Goal: Task Accomplishment & Management: Manage account settings

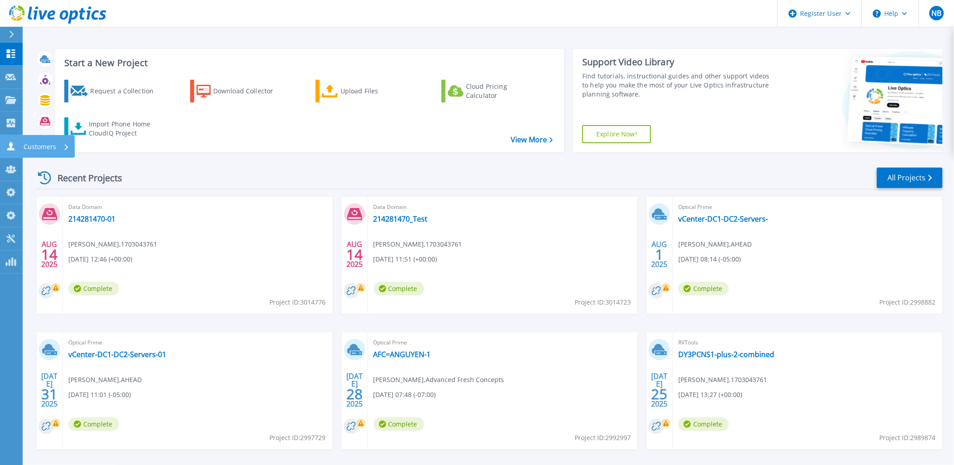
click at [19, 146] on link "Customers Customers" at bounding box center [11, 146] width 23 height 23
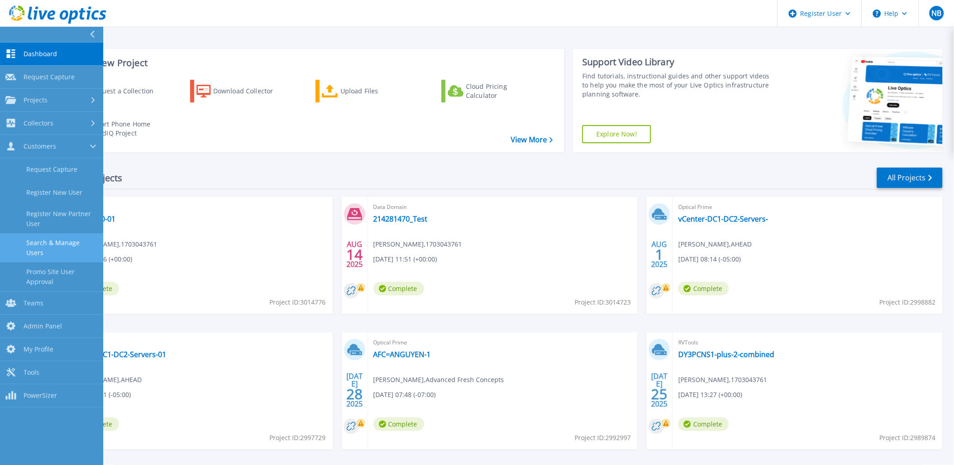
click at [42, 244] on link "Search & Manage Users" at bounding box center [51, 247] width 103 height 29
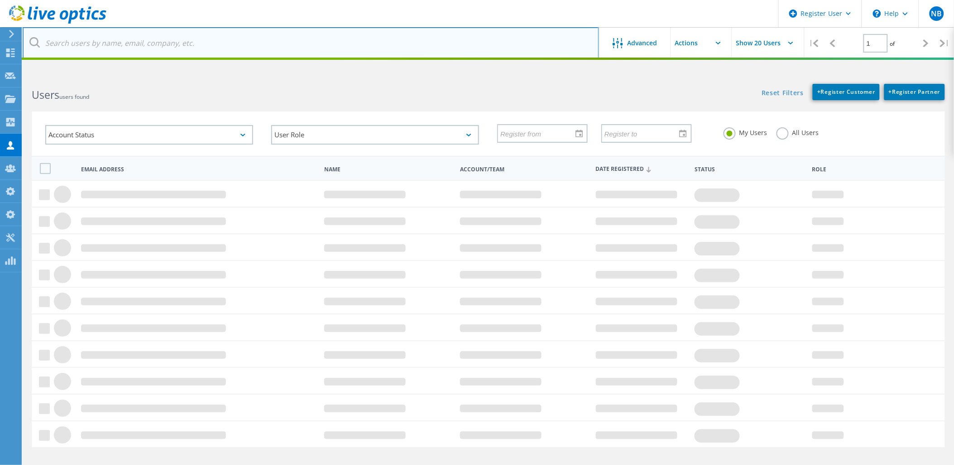
click at [176, 47] on input "text" at bounding box center [311, 43] width 576 height 32
paste input "luojun@telesino.com.cn"
type input "luojun@telesino.com.cn"
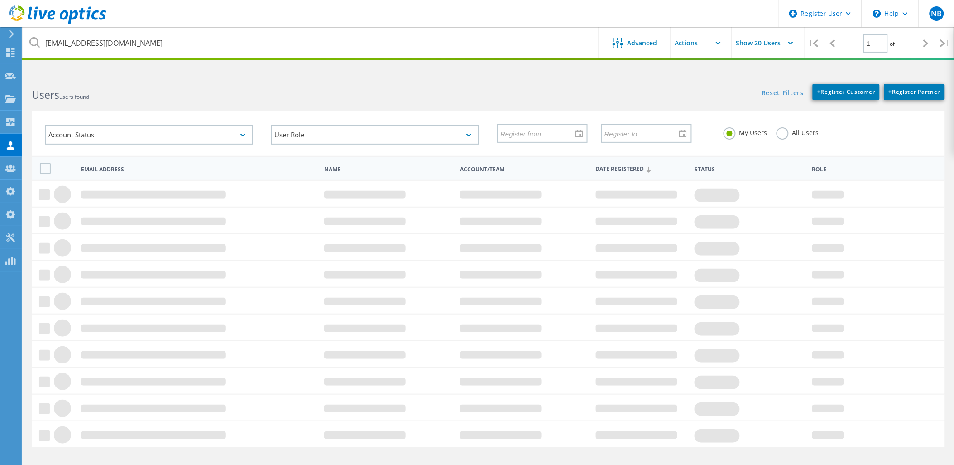
click at [784, 136] on label "All Users" at bounding box center [798, 131] width 43 height 9
click at [0, 0] on input "All Users" at bounding box center [0, 0] width 0 height 0
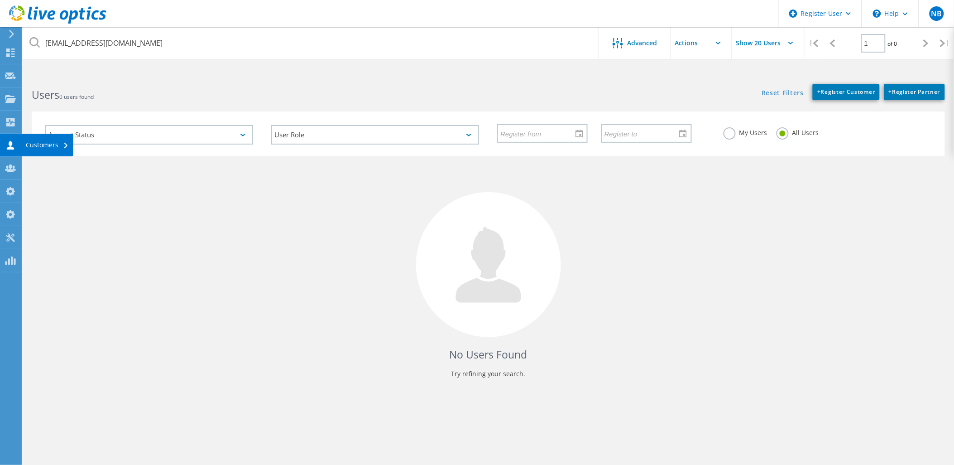
click at [12, 143] on icon at bounding box center [10, 145] width 11 height 9
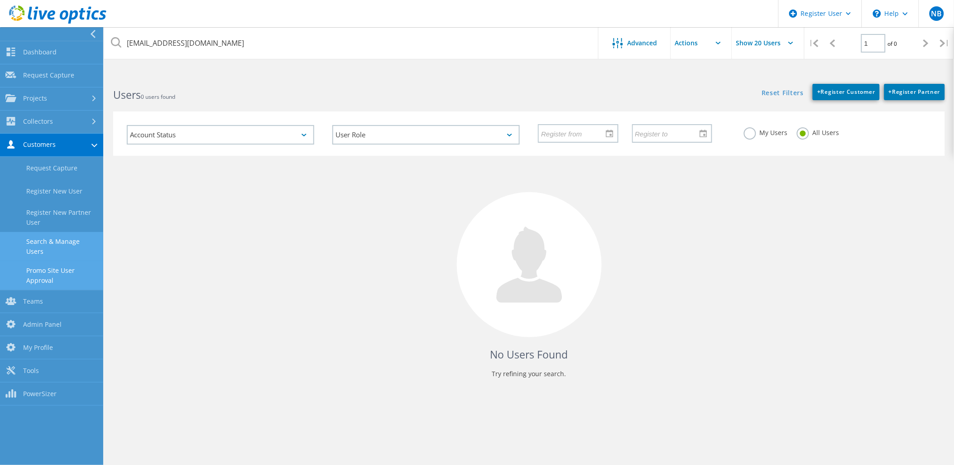
click at [76, 270] on link "Promo Site User Approval" at bounding box center [51, 275] width 103 height 29
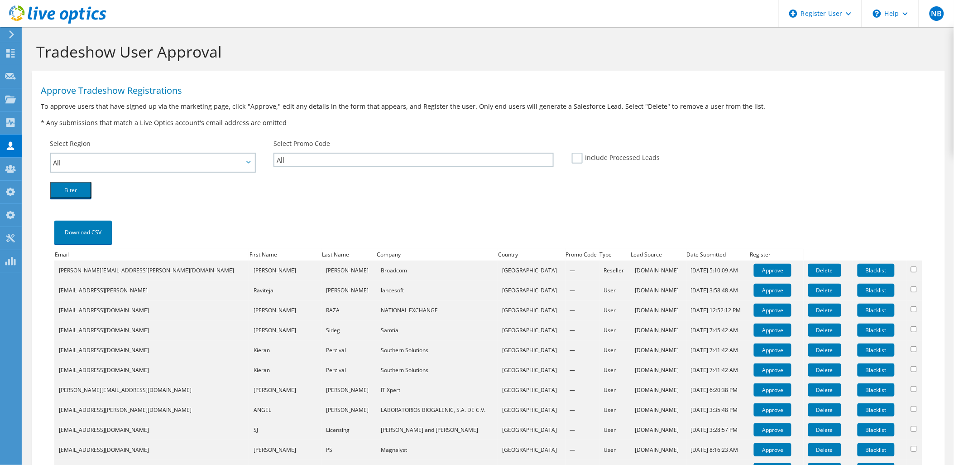
click at [337, 94] on h1 "Approve Tradeshow Registrations" at bounding box center [486, 90] width 891 height 9
click at [65, 19] on use at bounding box center [57, 14] width 97 height 18
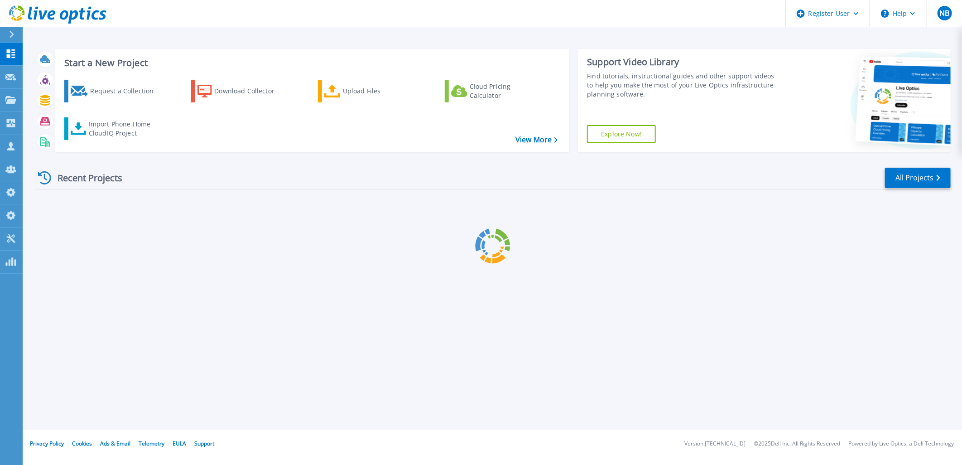
click at [13, 140] on link "Customers Customers" at bounding box center [11, 146] width 23 height 23
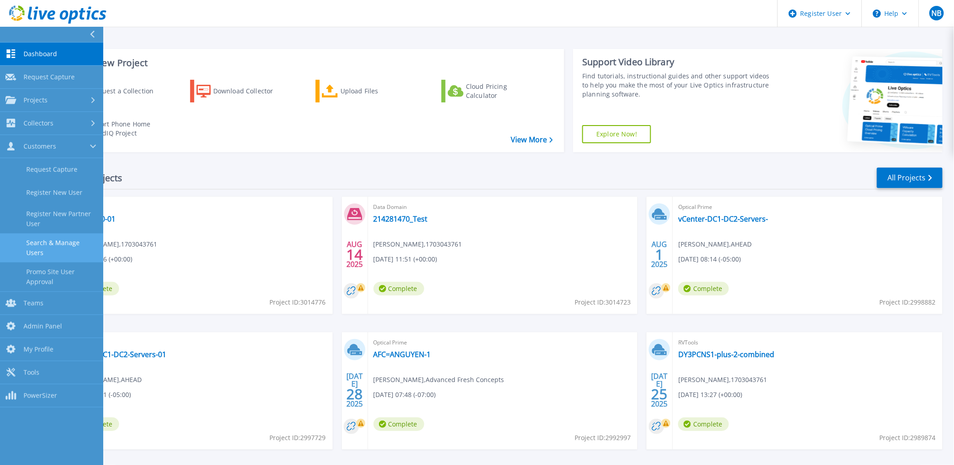
click at [50, 243] on link "Search & Manage Users" at bounding box center [51, 247] width 103 height 29
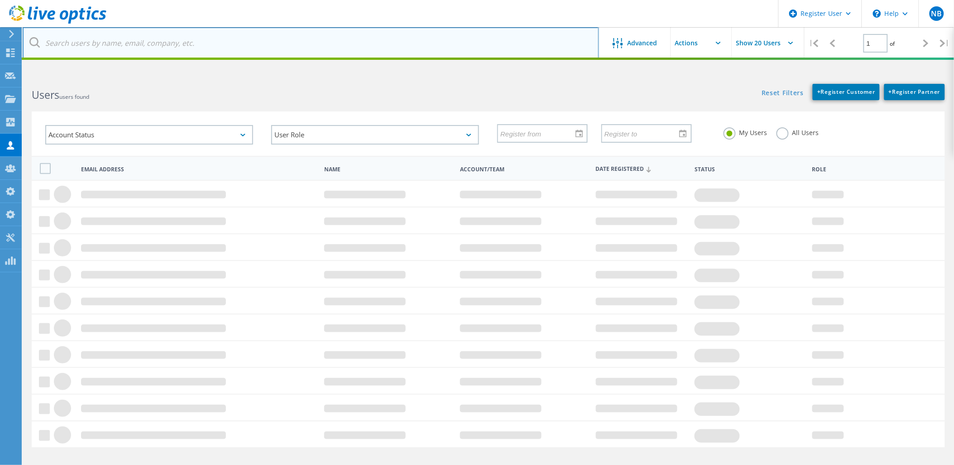
click at [120, 42] on input "text" at bounding box center [311, 43] width 576 height 32
paste input "luojun@telesino.com.cn"
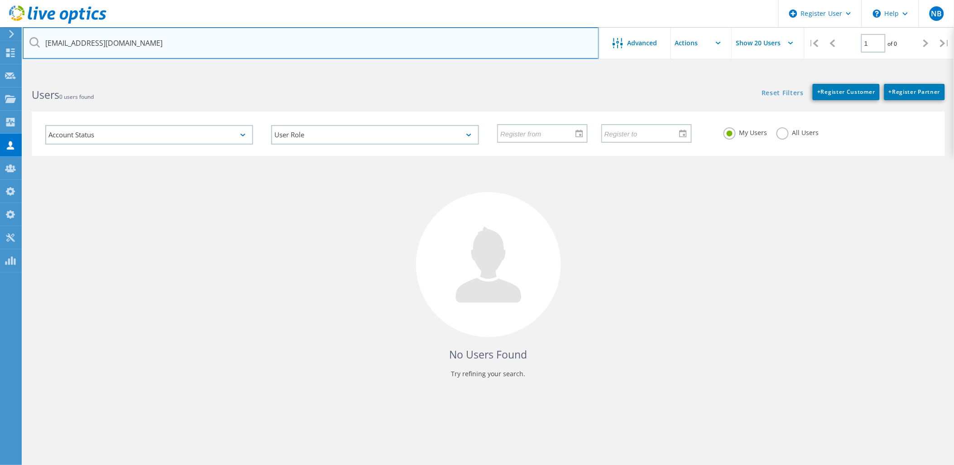
drag, startPoint x: 67, startPoint y: 43, endPoint x: 38, endPoint y: 43, distance: 29.0
click at [38, 43] on div "luojun@telesino.com.cn" at bounding box center [311, 43] width 576 height 32
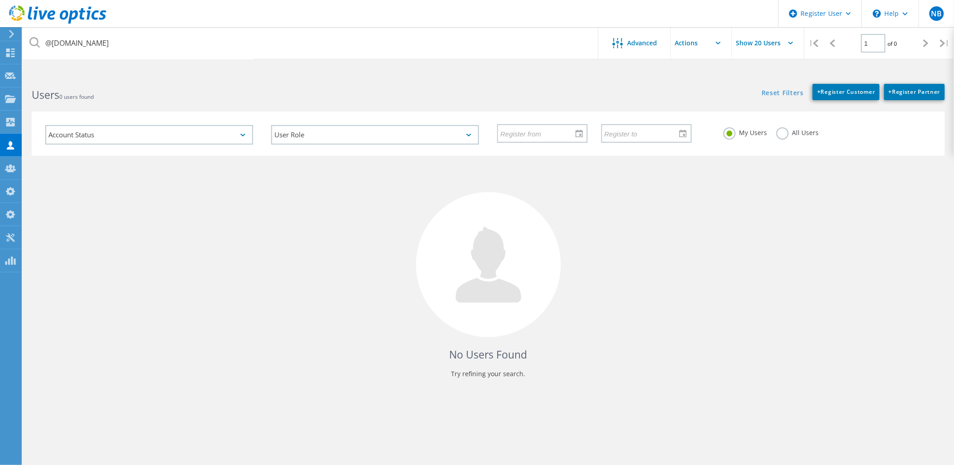
click at [787, 125] on div "My Users All Users" at bounding box center [827, 133] width 226 height 34
click at [786, 127] on label "All Users" at bounding box center [798, 131] width 43 height 9
click at [0, 0] on input "All Users" at bounding box center [0, 0] width 0 height 0
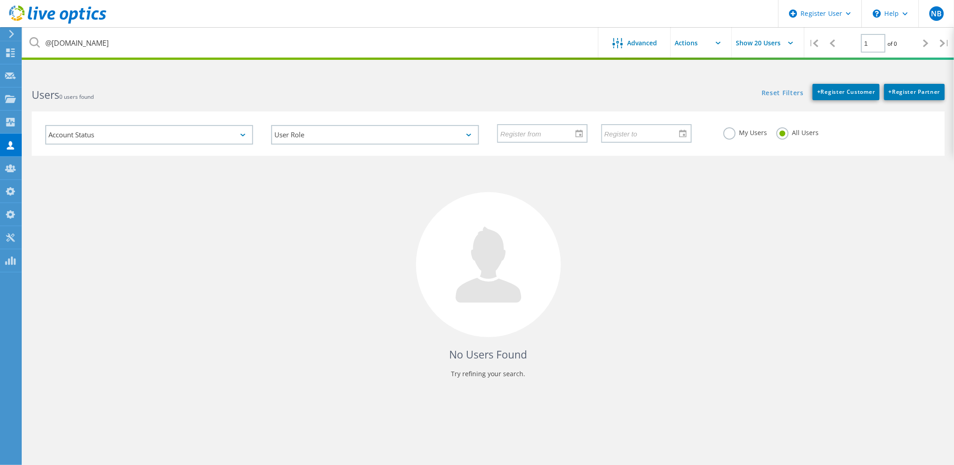
click at [333, 102] on h2 "Users 0 users found" at bounding box center [255, 94] width 447 height 15
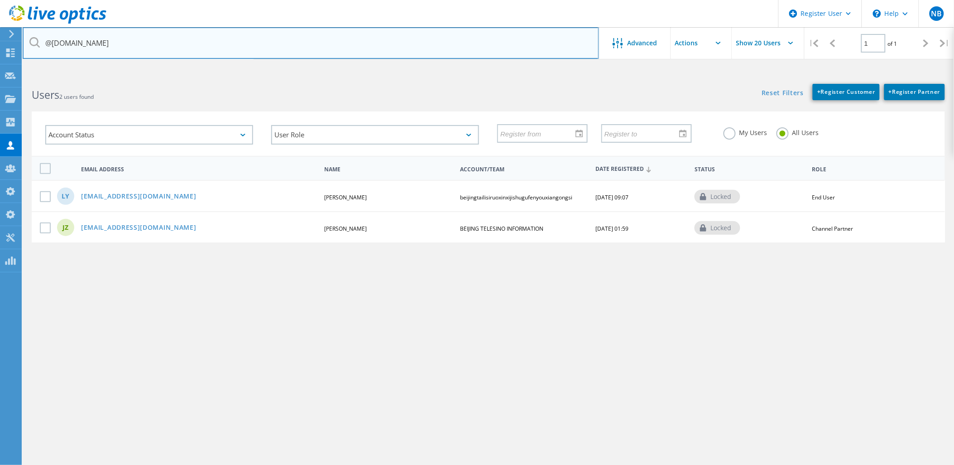
click at [44, 43] on input "@telesino.com.cn" at bounding box center [311, 43] width 576 height 32
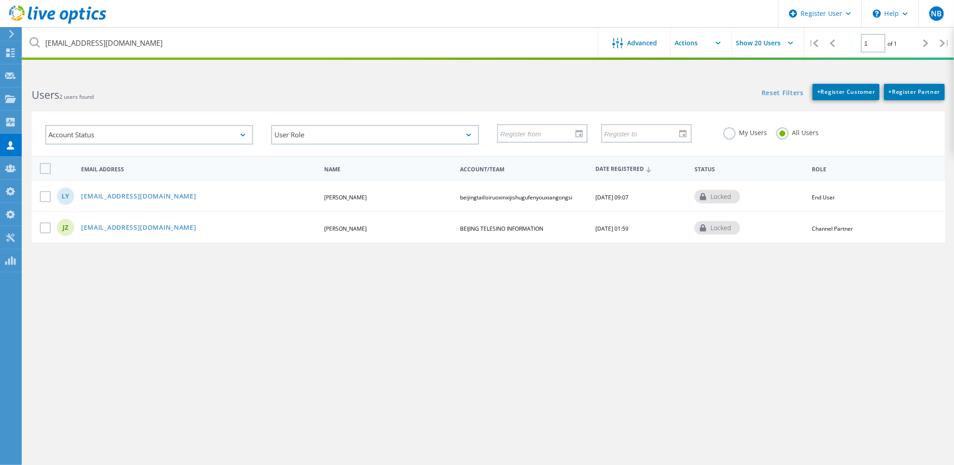
click at [69, 67] on html "Register User \n Help Explore Helpful Articles Contact Support NB Dell Admin Us…" at bounding box center [477, 249] width 954 height 499
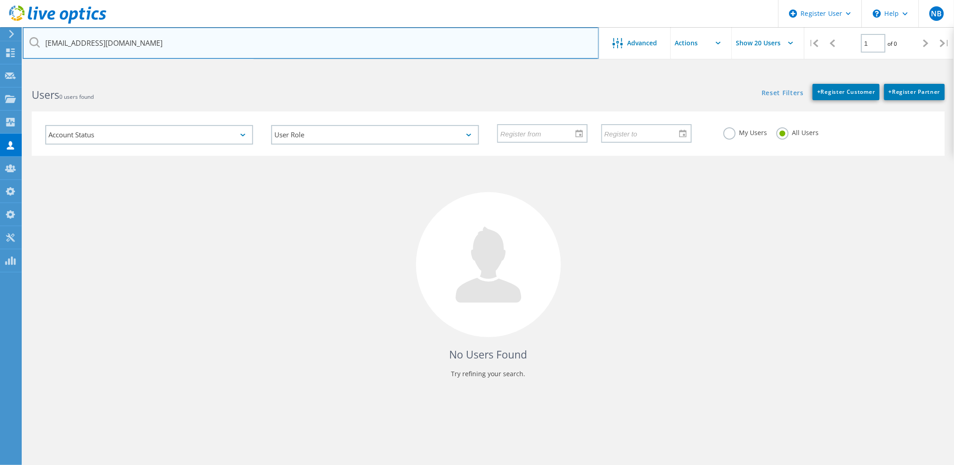
drag, startPoint x: 66, startPoint y: 43, endPoint x: 156, endPoint y: 42, distance: 90.1
click at [156, 42] on input "[EMAIL_ADDRESS][DOMAIN_NAME]" at bounding box center [311, 43] width 576 height 32
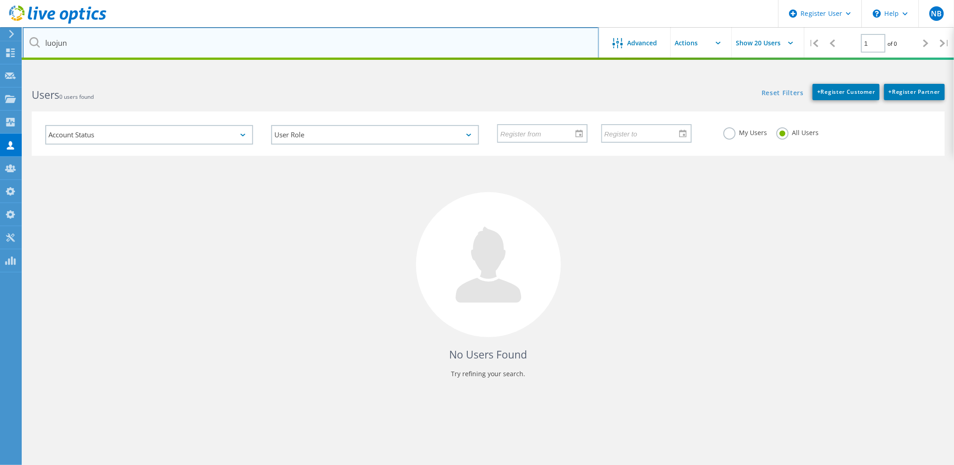
type input "luojun"
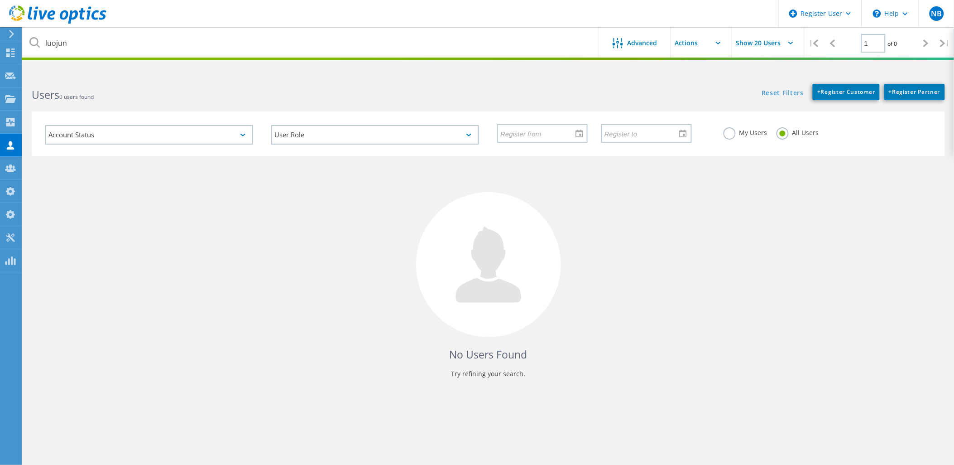
click at [287, 75] on div "Users 0 users found" at bounding box center [255, 87] width 465 height 24
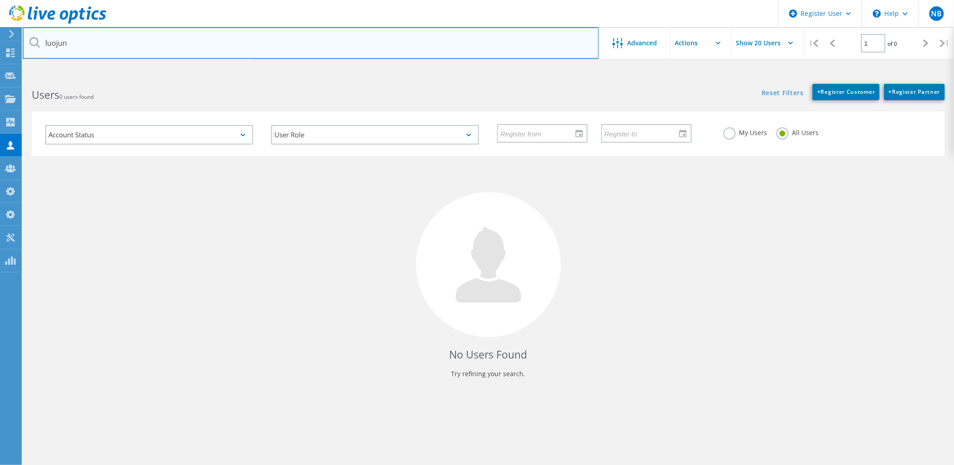
click at [91, 33] on input "luojun" at bounding box center [311, 43] width 576 height 32
drag, startPoint x: 68, startPoint y: 42, endPoint x: 20, endPoint y: 42, distance: 48.0
click at [38, 42] on div "luojun" at bounding box center [311, 43] width 576 height 32
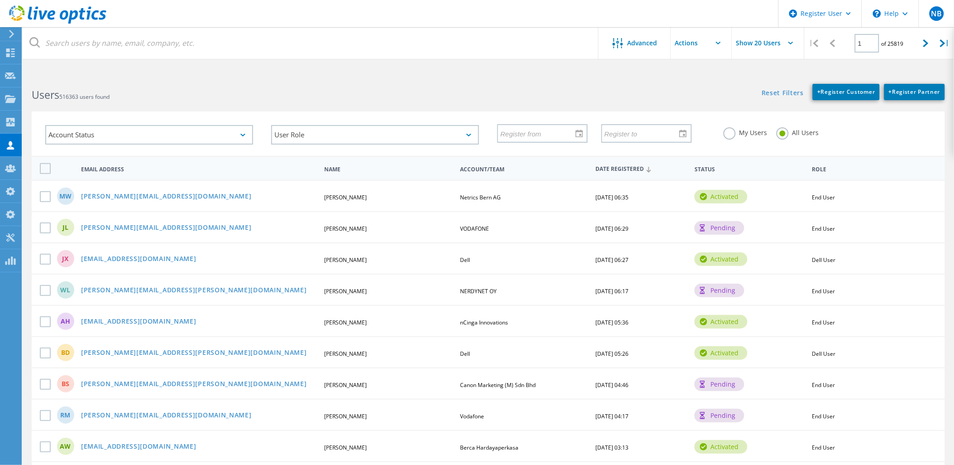
click at [176, 62] on html "Register User \n Help Explore Helpful Articles Contact Support NB Dell Admin Us…" at bounding box center [477, 420] width 954 height 841
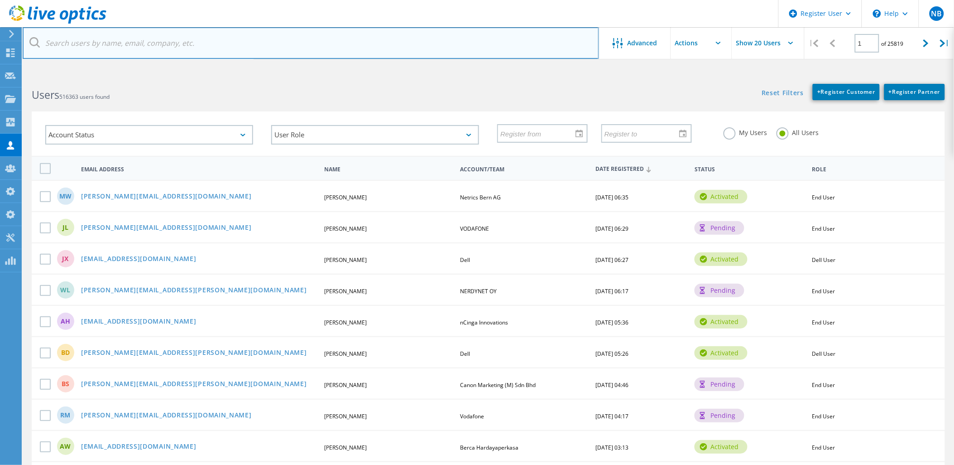
click at [176, 51] on input "text" at bounding box center [311, 43] width 576 height 32
paste input "luojun@telesino.com.cn"
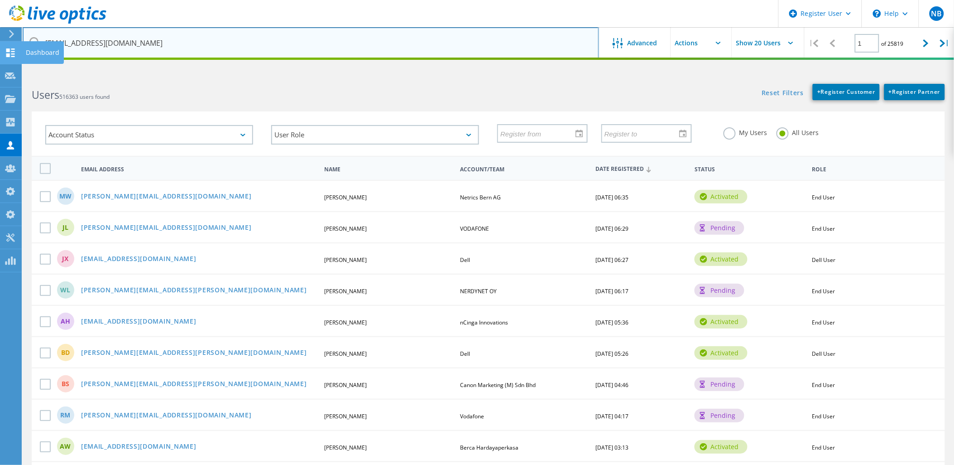
drag, startPoint x: 64, startPoint y: 43, endPoint x: 16, endPoint y: 43, distance: 48.0
click at [19, 75] on div "Register User \n Help Explore Helpful Articles Contact Support NB Dell Admin Us…" at bounding box center [477, 458] width 954 height 766
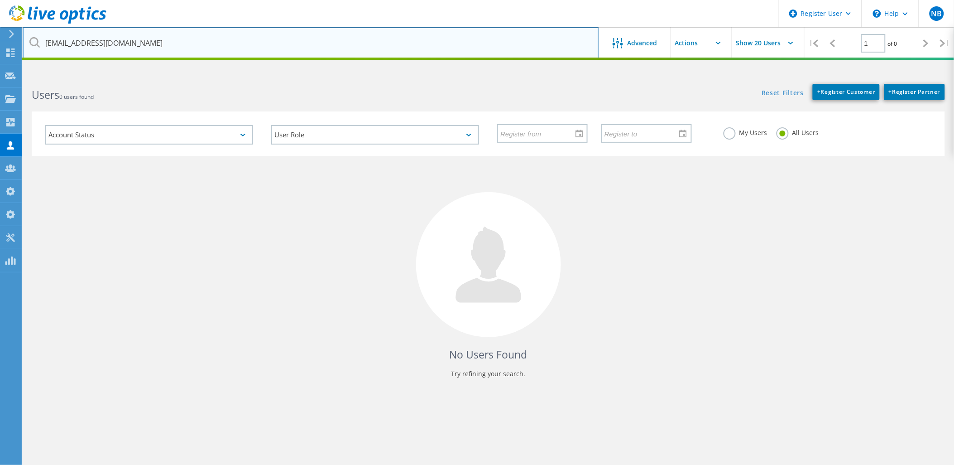
drag, startPoint x: 73, startPoint y: 43, endPoint x: 66, endPoint y: 41, distance: 7.0
click at [73, 43] on input "luojun@telesino.com.cn" at bounding box center [311, 43] width 576 height 32
click at [66, 42] on input "luojun@telesino.com.cn" at bounding box center [311, 43] width 576 height 32
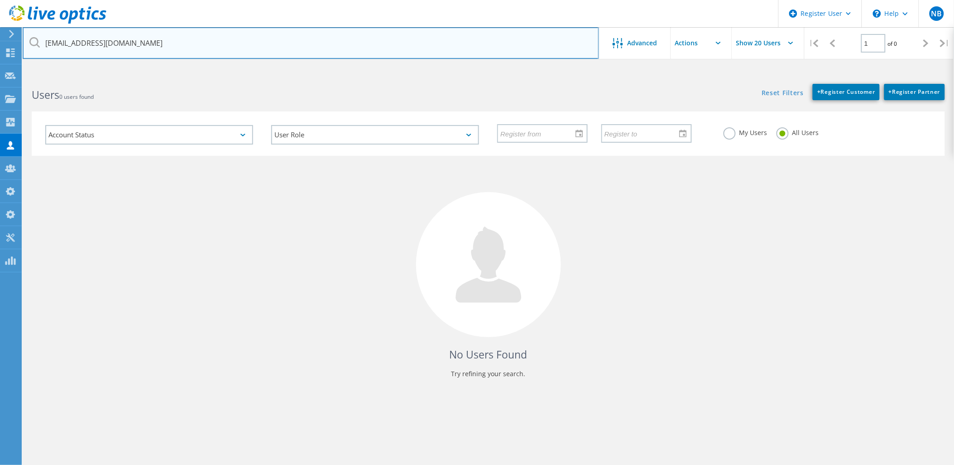
drag, startPoint x: 66, startPoint y: 43, endPoint x: 37, endPoint y: 43, distance: 29.0
click at [37, 43] on div "luojun@telesino.com.cn" at bounding box center [311, 43] width 576 height 32
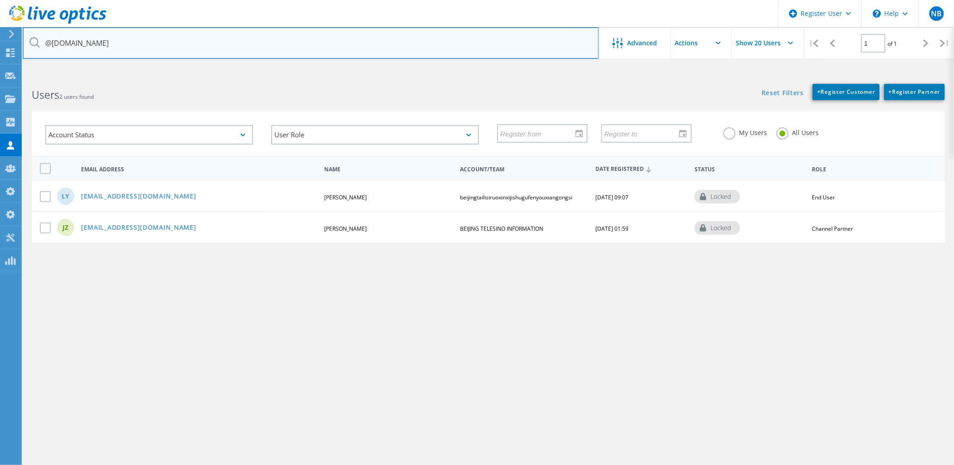
type input "@telesino.com.cn"
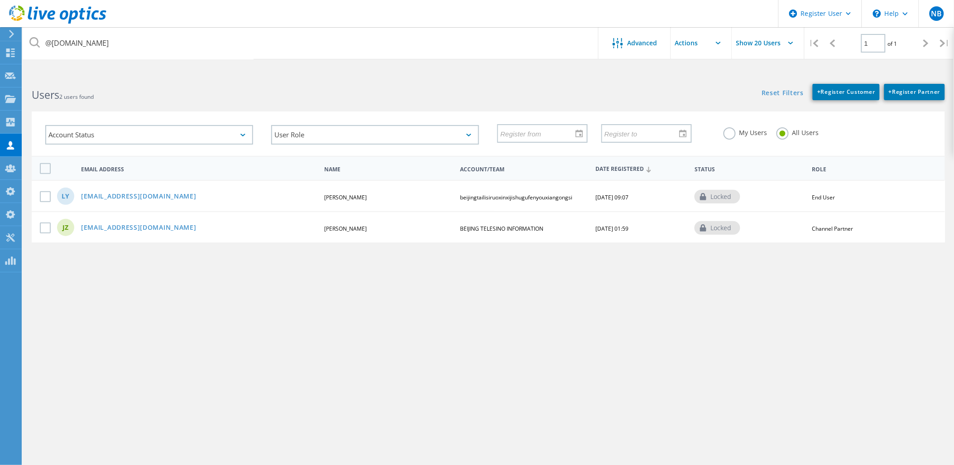
click at [85, 5] on div at bounding box center [53, 13] width 106 height 27
click at [84, 9] on icon at bounding box center [57, 14] width 97 height 19
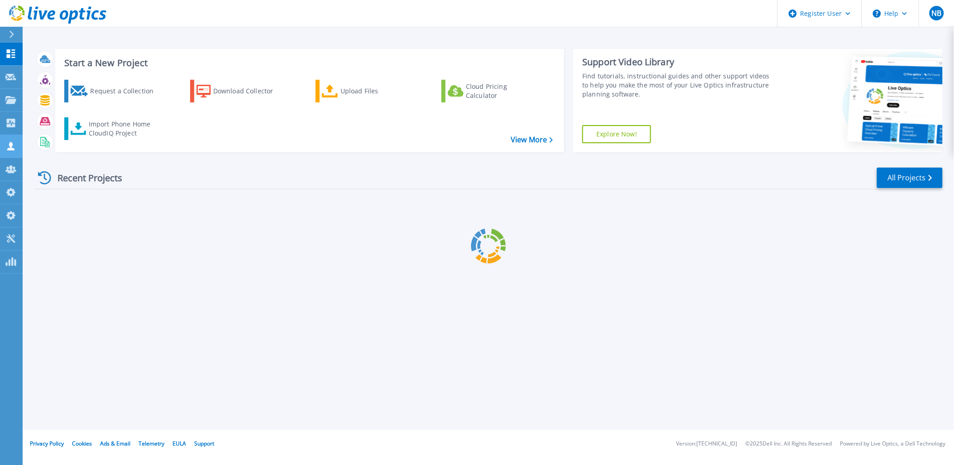
click at [10, 149] on icon at bounding box center [10, 146] width 7 height 9
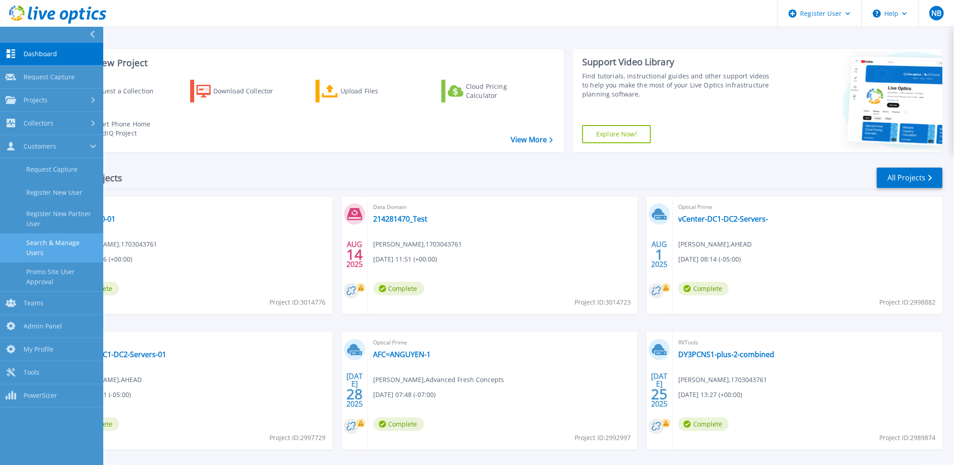
click at [65, 251] on link "Search & Manage Users" at bounding box center [51, 247] width 103 height 29
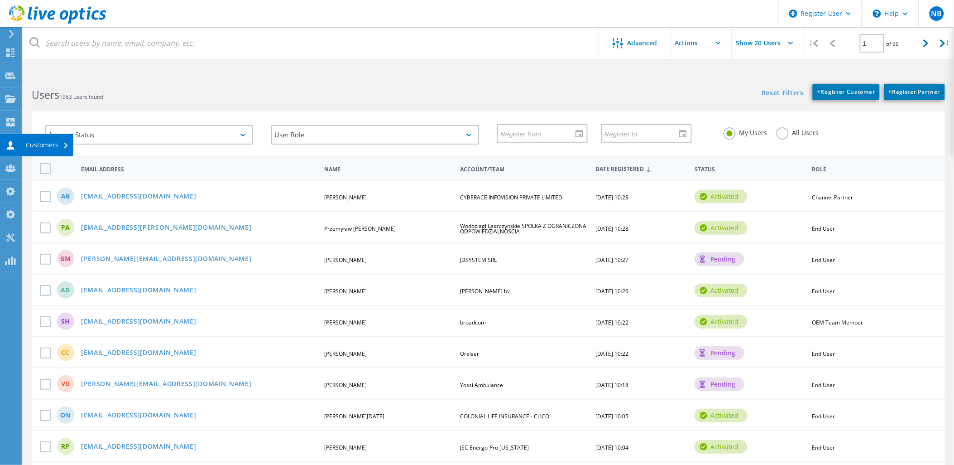
click at [21, 144] on div "Customers" at bounding box center [47, 145] width 52 height 23
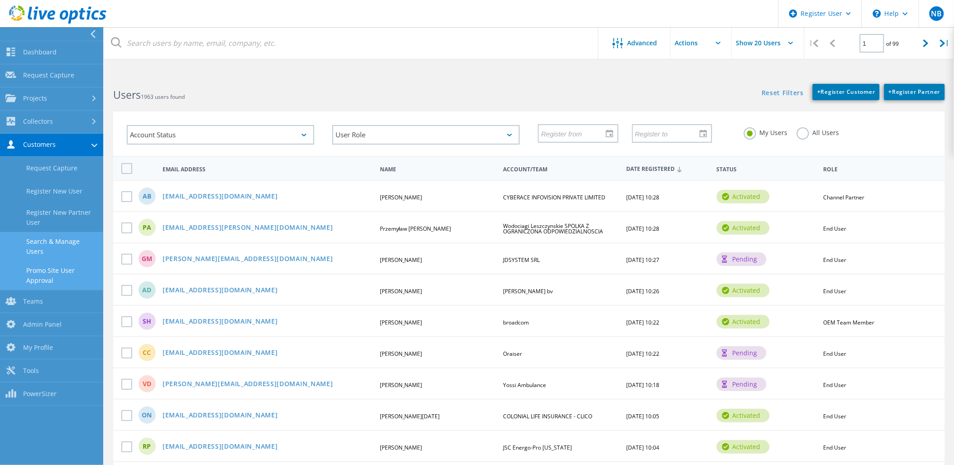
click at [57, 268] on link "Promo Site User Approval" at bounding box center [51, 275] width 103 height 29
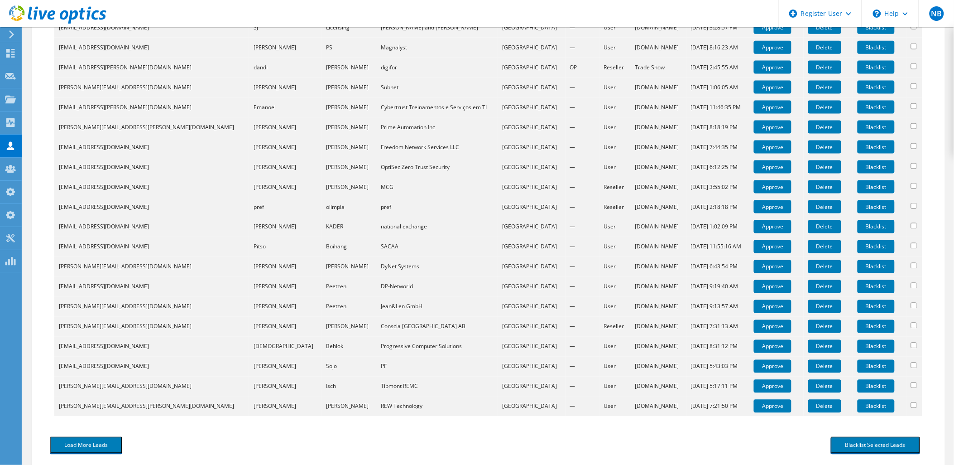
scroll to position [251, 0]
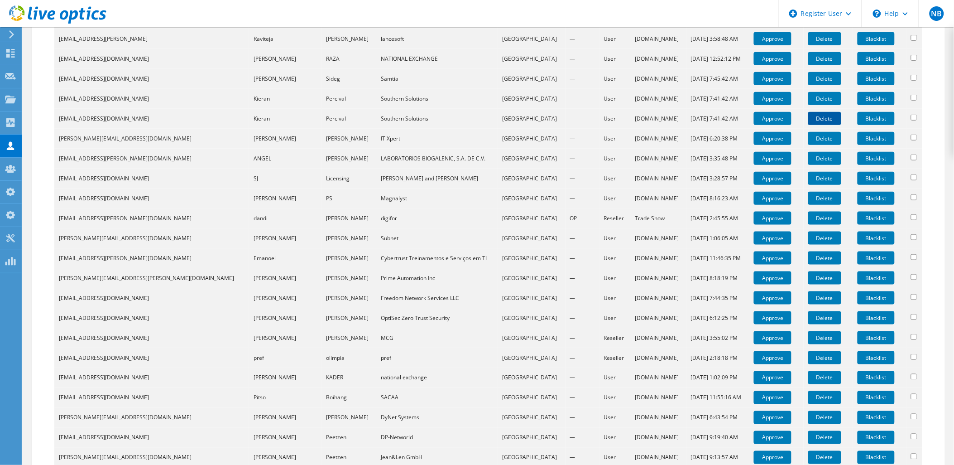
click at [808, 115] on link "Delete" at bounding box center [824, 118] width 33 height 13
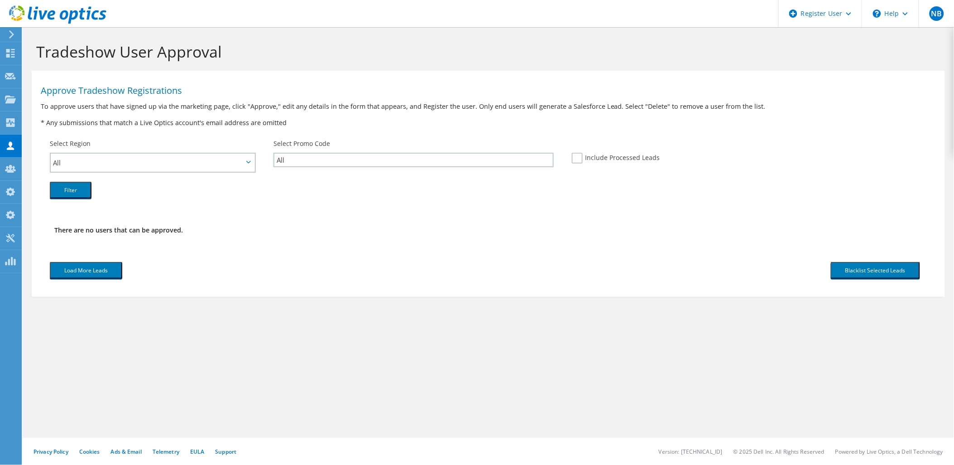
scroll to position [0, 0]
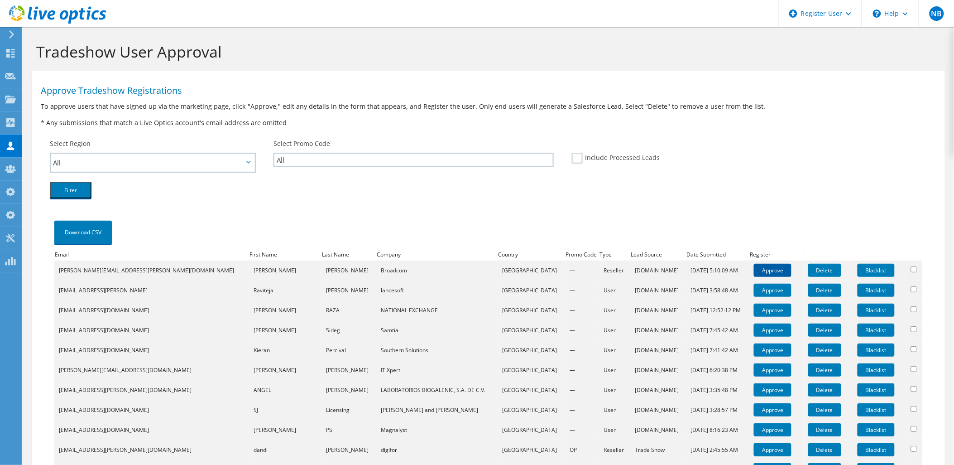
click at [755, 268] on link "Approve" at bounding box center [773, 270] width 38 height 13
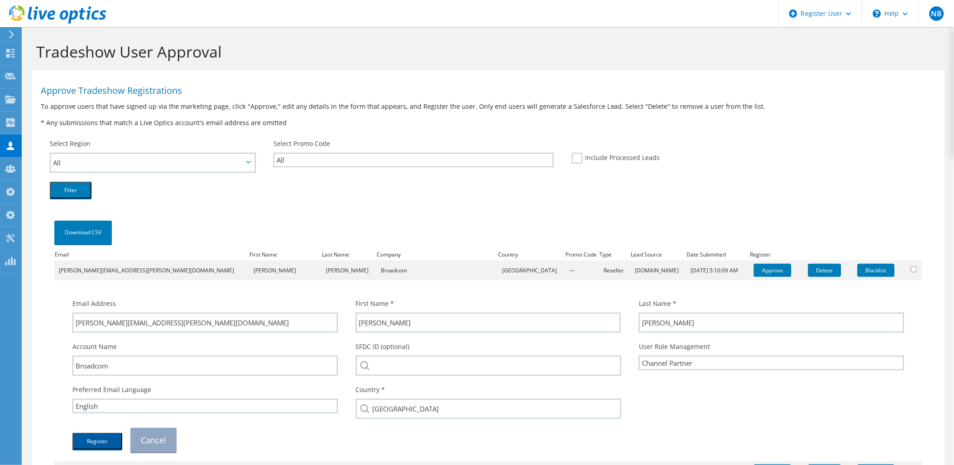
click at [99, 432] on button "Register" at bounding box center [97, 440] width 50 height 17
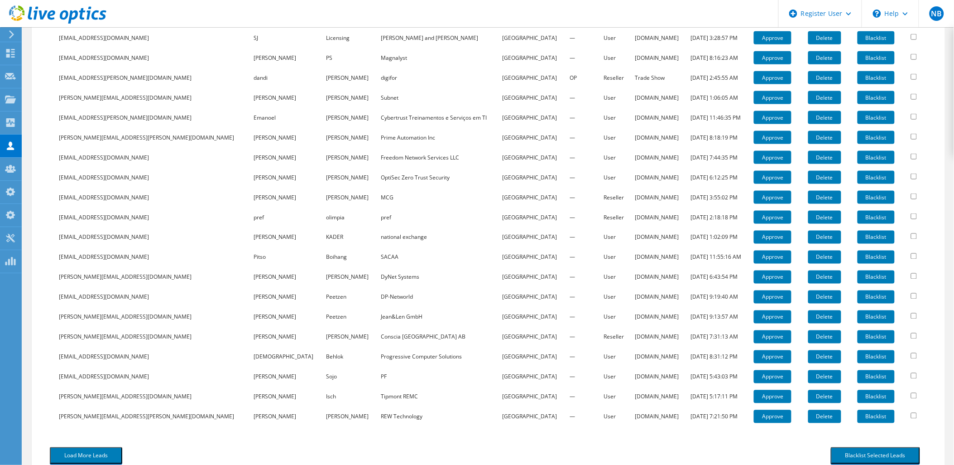
scroll to position [402, 0]
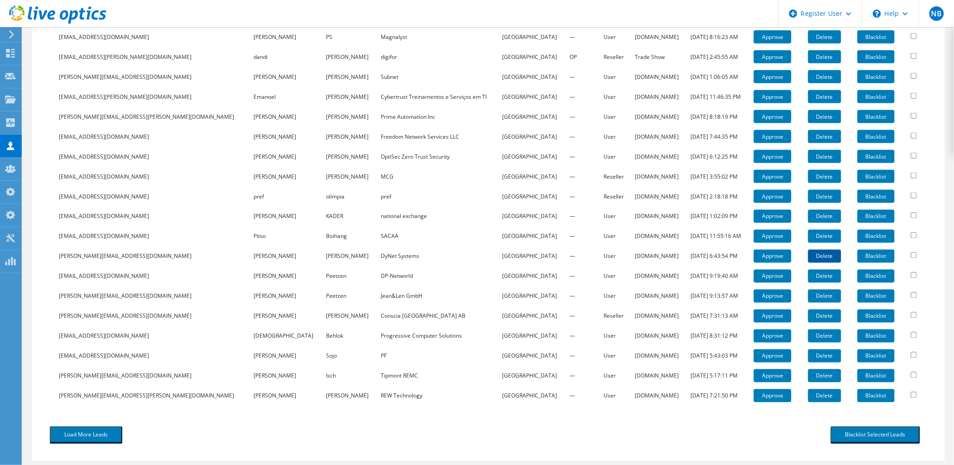
click at [808, 249] on link "Delete" at bounding box center [824, 255] width 33 height 13
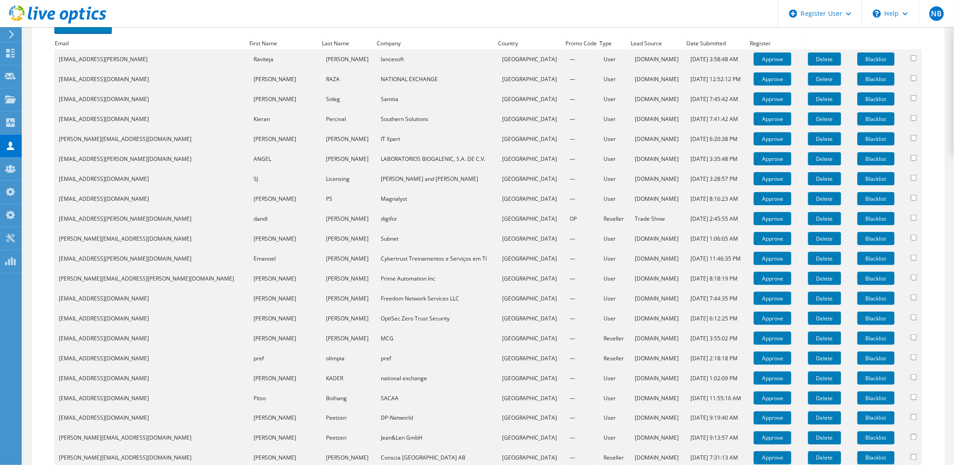
scroll to position [151, 0]
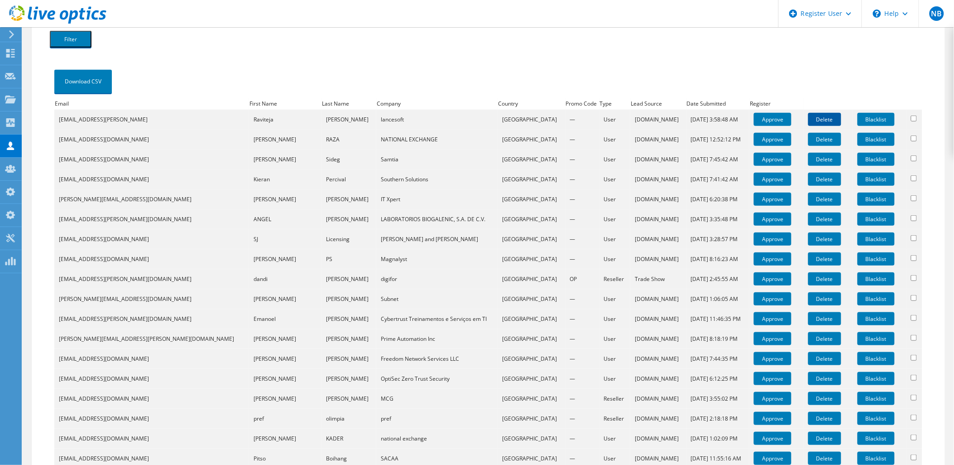
click at [811, 117] on link "Delete" at bounding box center [824, 119] width 33 height 13
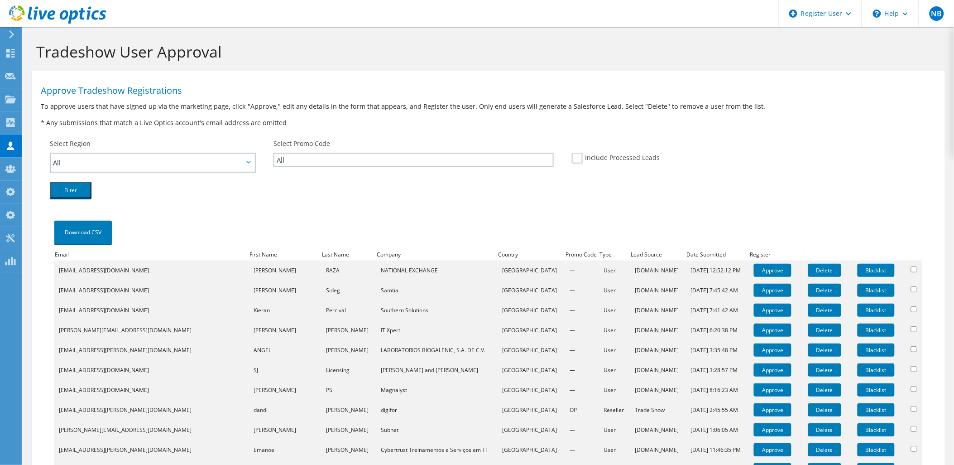
click at [79, 28] on div at bounding box center [53, 15] width 106 height 30
click at [80, 14] on icon at bounding box center [57, 14] width 97 height 19
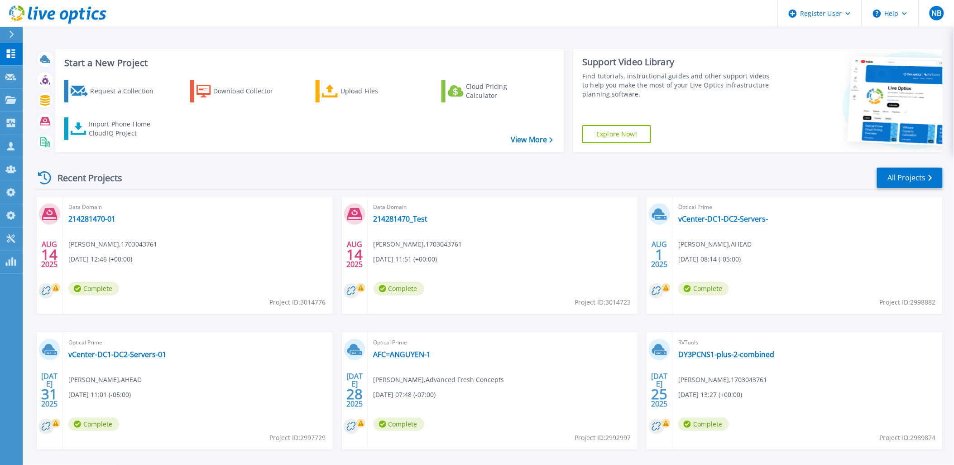
click at [84, 5] on icon at bounding box center [57, 14] width 97 height 19
click at [63, 19] on icon at bounding box center [64, 15] width 9 height 10
click at [83, 17] on icon at bounding box center [82, 14] width 6 height 12
click at [11, 143] on icon at bounding box center [10, 146] width 7 height 9
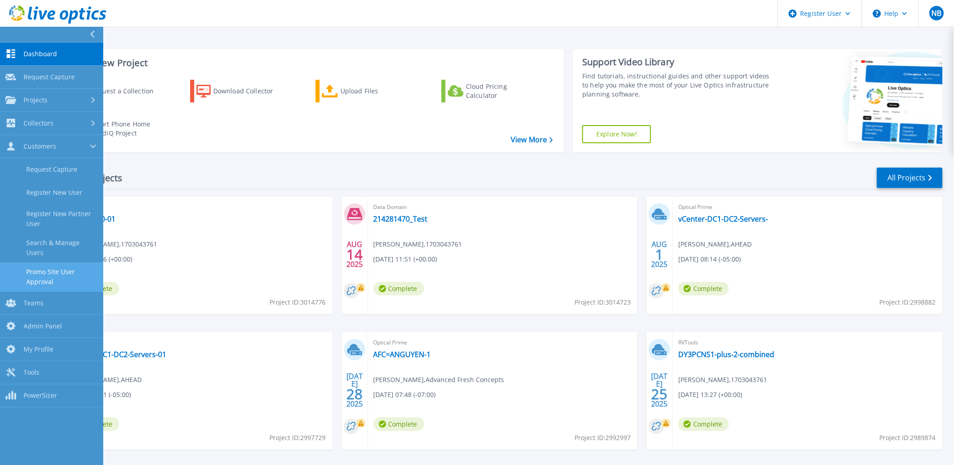
click at [44, 265] on link "Promo Site User Approval" at bounding box center [51, 276] width 103 height 29
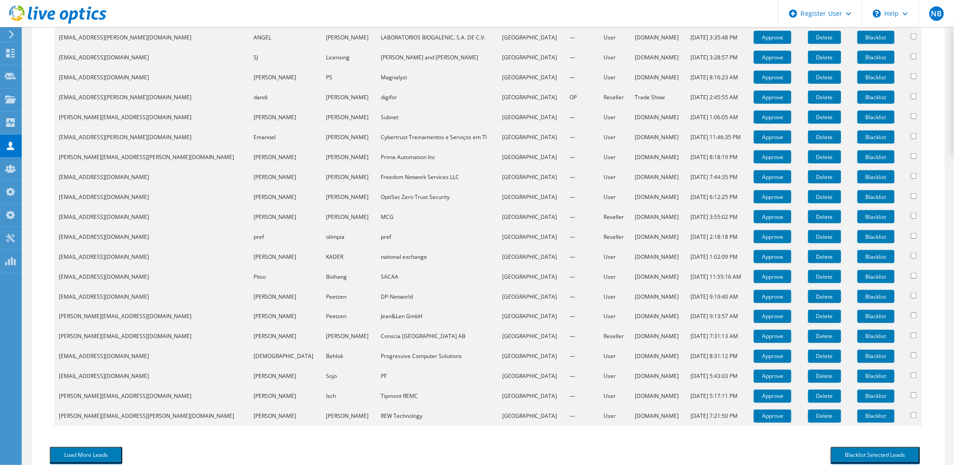
scroll to position [381, 0]
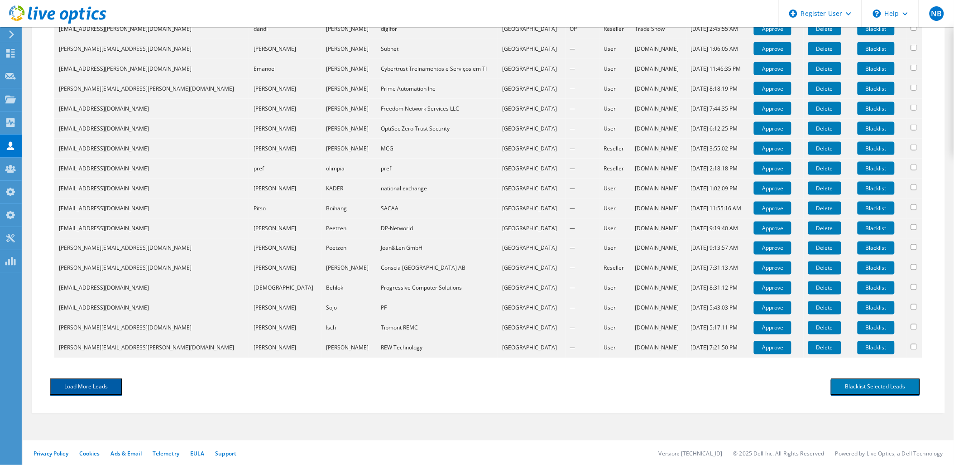
click at [85, 379] on button "Load More Leads" at bounding box center [86, 386] width 72 height 17
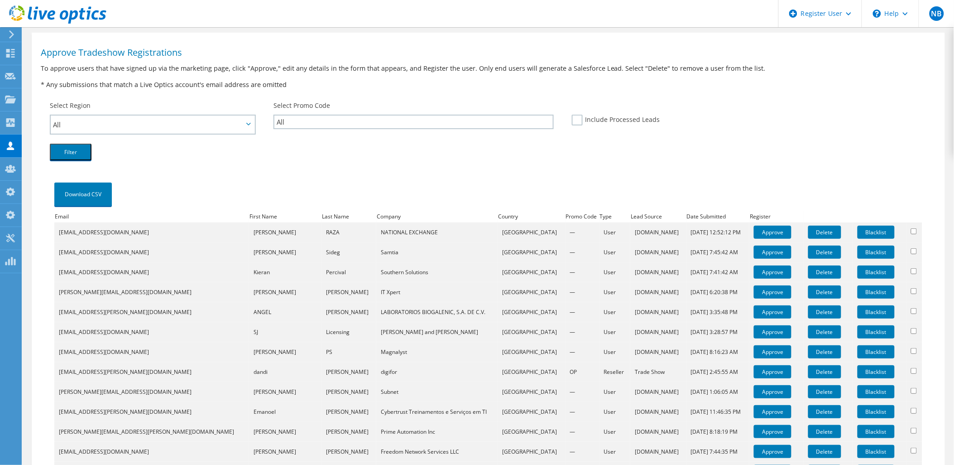
scroll to position [0, 0]
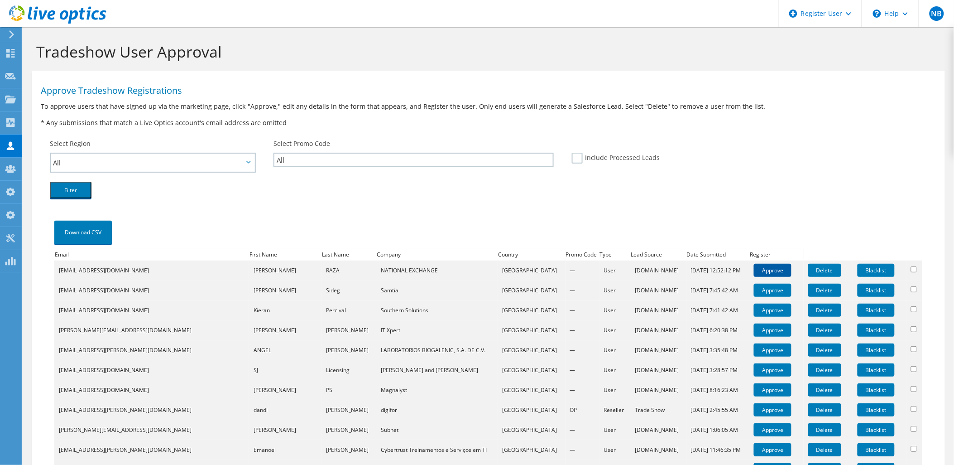
click at [754, 265] on link "Approve" at bounding box center [773, 270] width 38 height 13
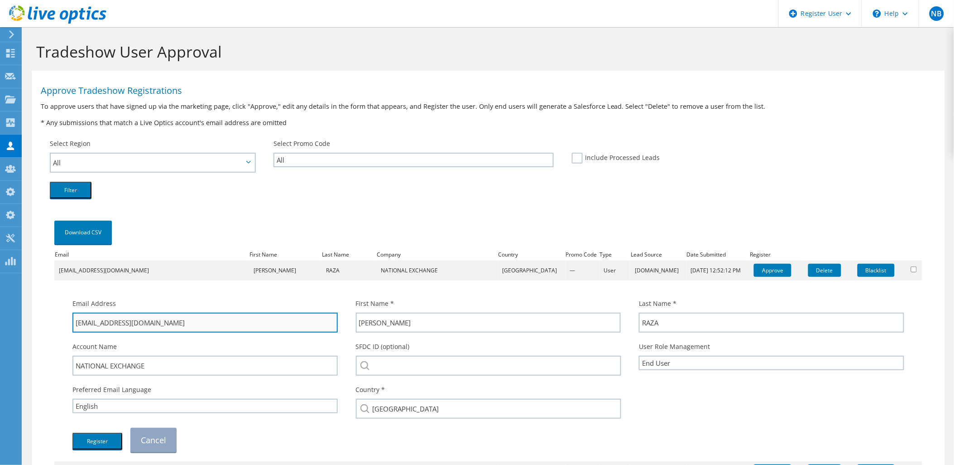
drag, startPoint x: 151, startPoint y: 318, endPoint x: 107, endPoint y: 331, distance: 45.7
click at [107, 331] on input "ithelpdesk@nec.qa" at bounding box center [204, 322] width 265 height 20
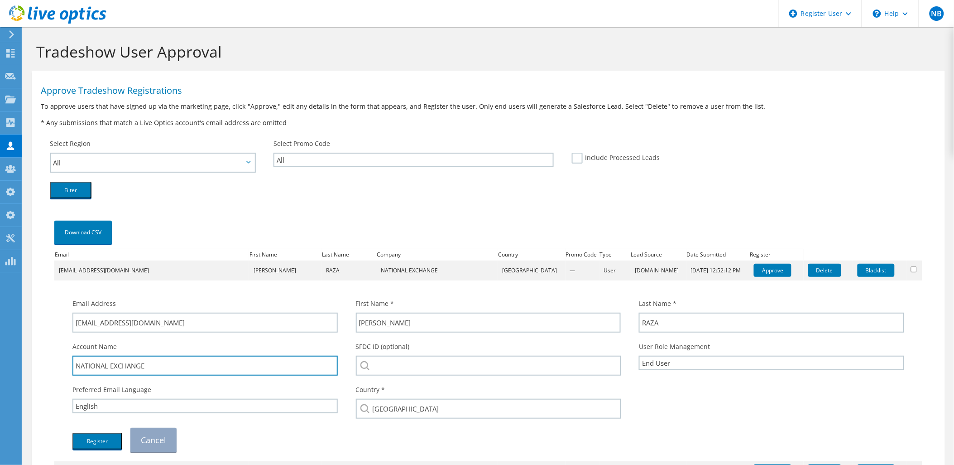
drag, startPoint x: 171, startPoint y: 369, endPoint x: 64, endPoint y: 360, distance: 107.2
click at [64, 360] on div "Account Name NATIONAL EXCHANGE" at bounding box center [204, 358] width 283 height 43
click at [407, 353] on div "SFDC ID (optional)" at bounding box center [488, 358] width 283 height 43
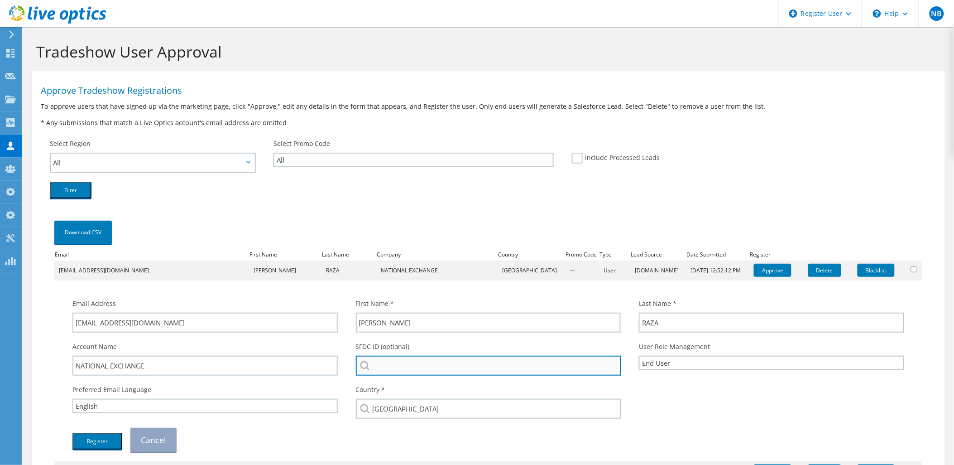
click at [404, 360] on input "search" at bounding box center [489, 365] width 266 height 20
paste input "NATIONAL EXCHANGE"
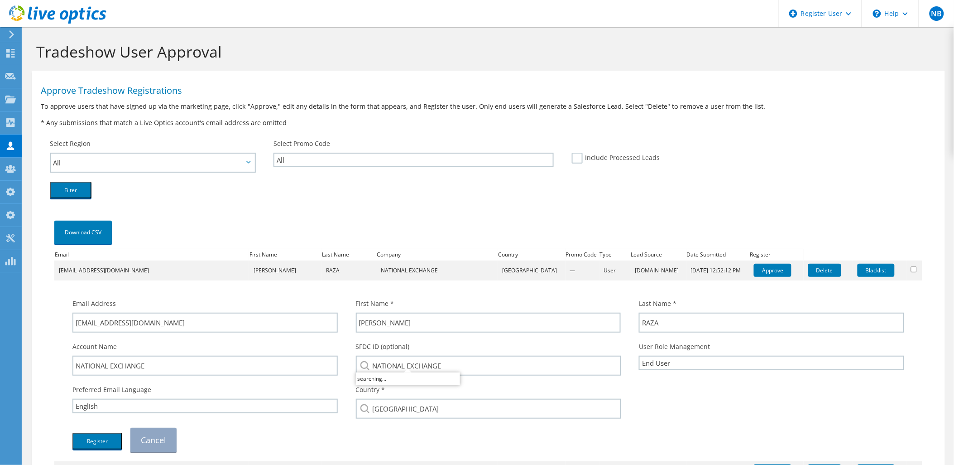
click at [355, 347] on div "SFDC ID (optional) NATIONAL EXCHANGE" at bounding box center [488, 358] width 283 height 43
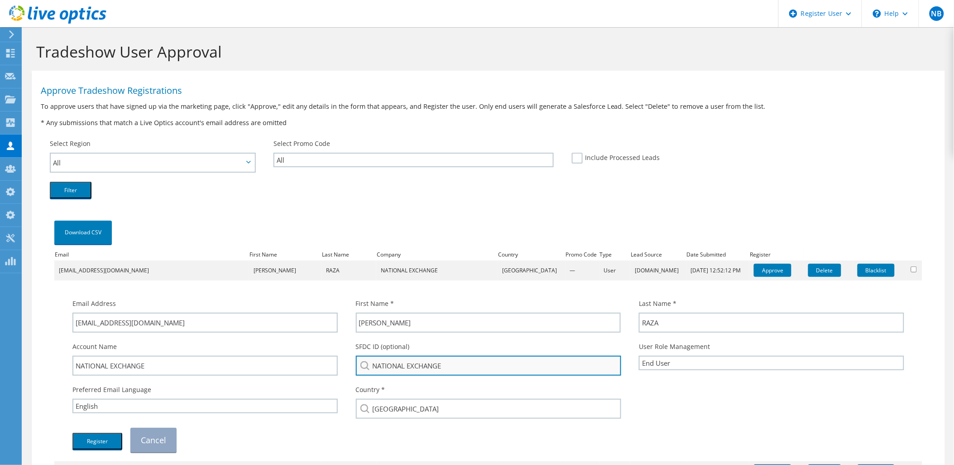
click at [467, 372] on input "NATIONAL EXCHANGE" at bounding box center [489, 365] width 266 height 20
type input "NATIONAL EXCHANGE"
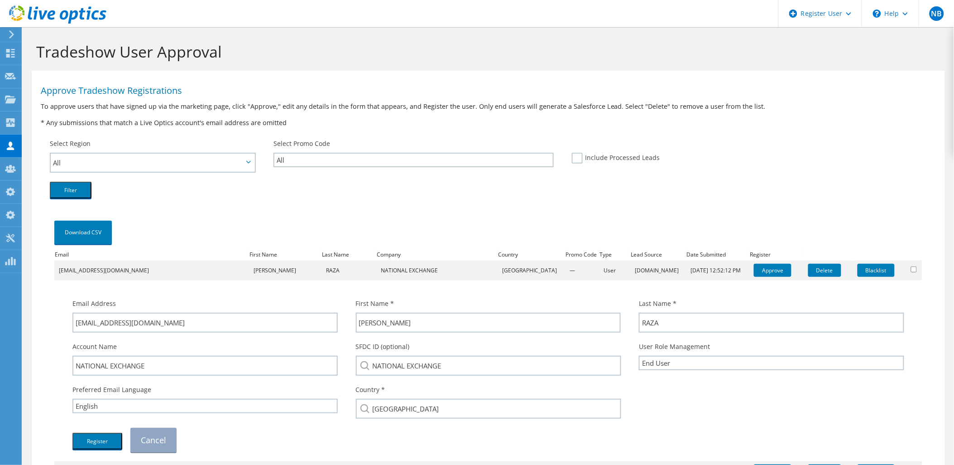
click at [871, 190] on div "Filter" at bounding box center [488, 190] width 895 height 26
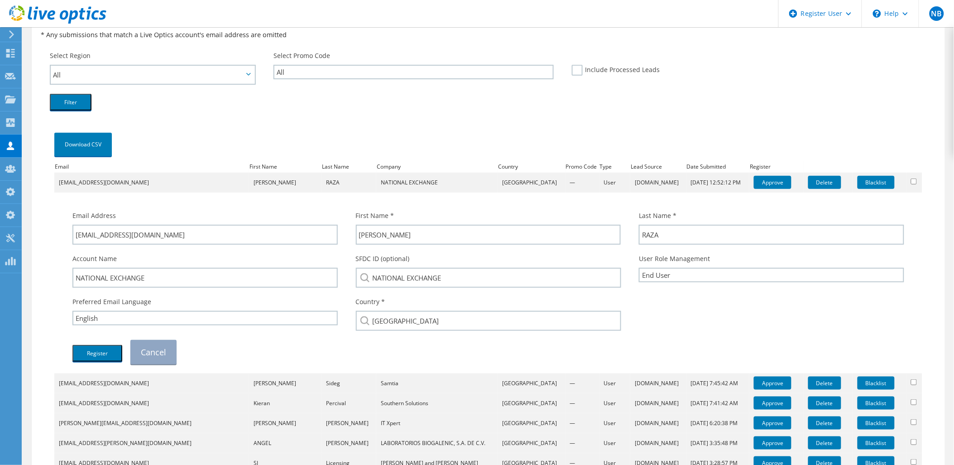
scroll to position [151, 0]
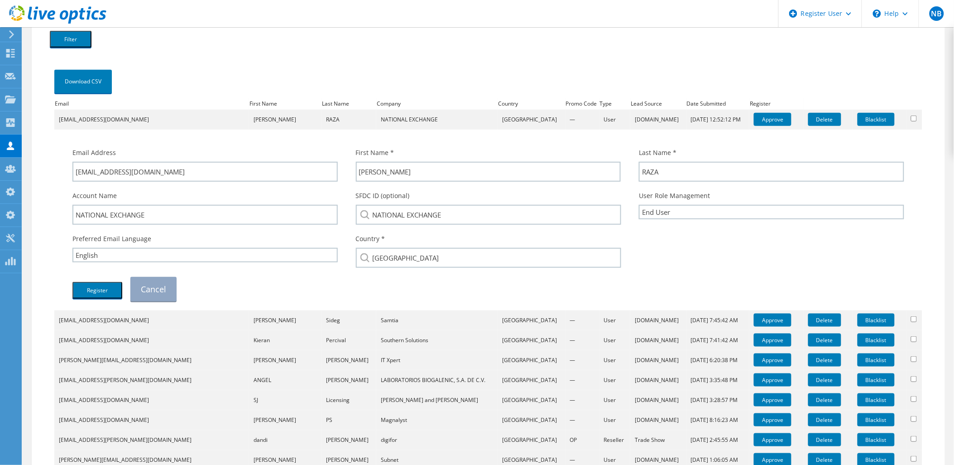
click at [96, 114] on td "ithelpdesk@nec.qa" at bounding box center [151, 120] width 195 height 20
click at [164, 293] on link "Cancel" at bounding box center [153, 289] width 46 height 24
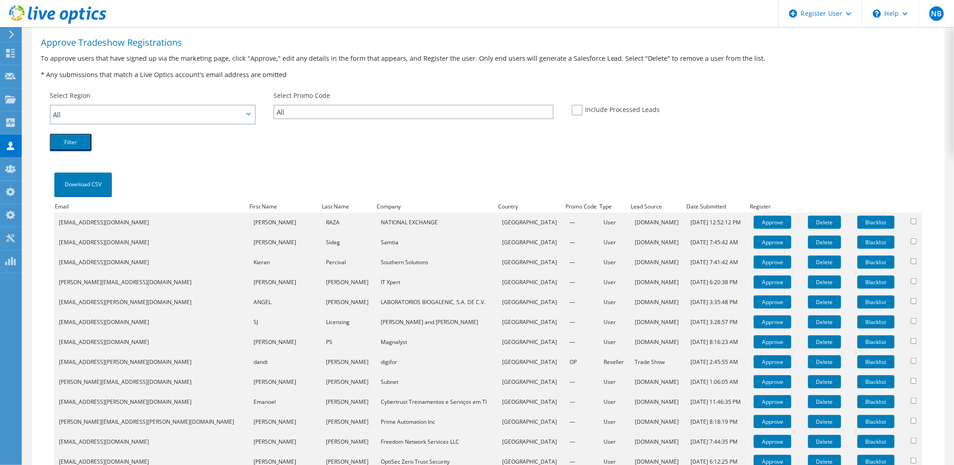
scroll to position [1, 0]
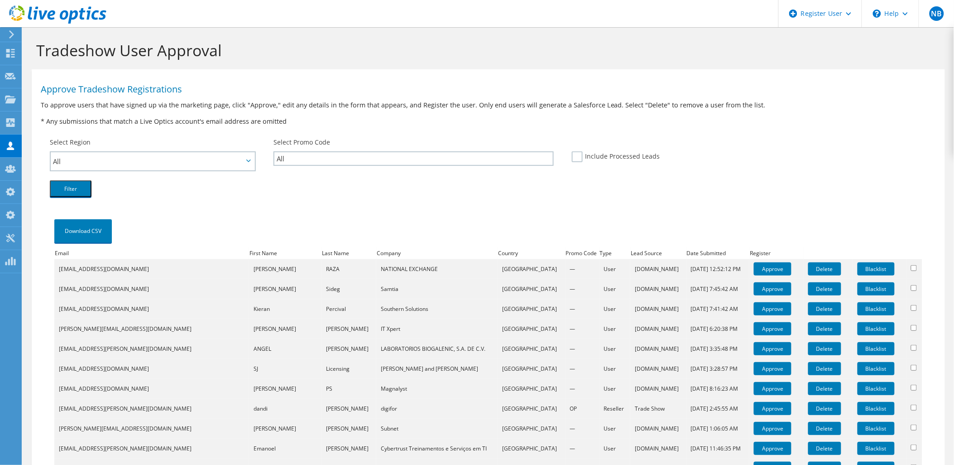
click at [182, 225] on div "Download CSV" at bounding box center [488, 232] width 868 height 30
click at [754, 265] on link "Approve" at bounding box center [773, 268] width 38 height 13
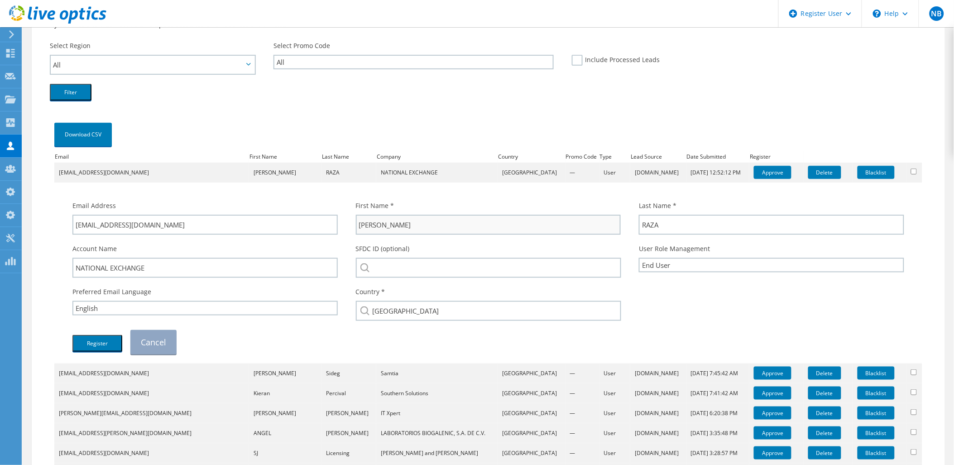
scroll to position [102, 0]
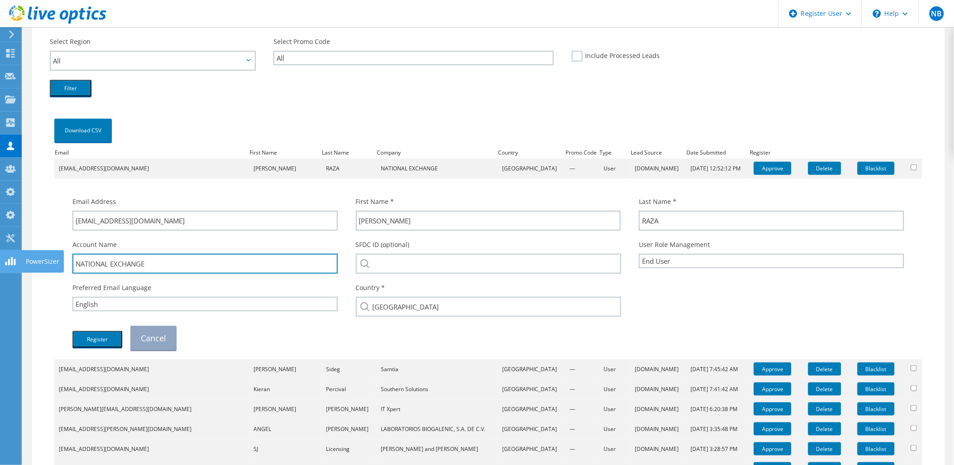
drag, startPoint x: 160, startPoint y: 264, endPoint x: 17, endPoint y: 264, distance: 143.5
click at [17, 264] on div "NB Dell Admin User Nick Buttimer Nick.Buttimer@dell.com 1703043761 My Profile L…" at bounding box center [477, 423] width 954 height 1051
click at [174, 264] on input "NATIONAL EXCHANGE" at bounding box center [204, 264] width 265 height 20
drag, startPoint x: 186, startPoint y: 263, endPoint x: 71, endPoint y: 261, distance: 115.5
click at [71, 261] on div "Account Name NATIONAL EXCHANGE" at bounding box center [204, 256] width 283 height 43
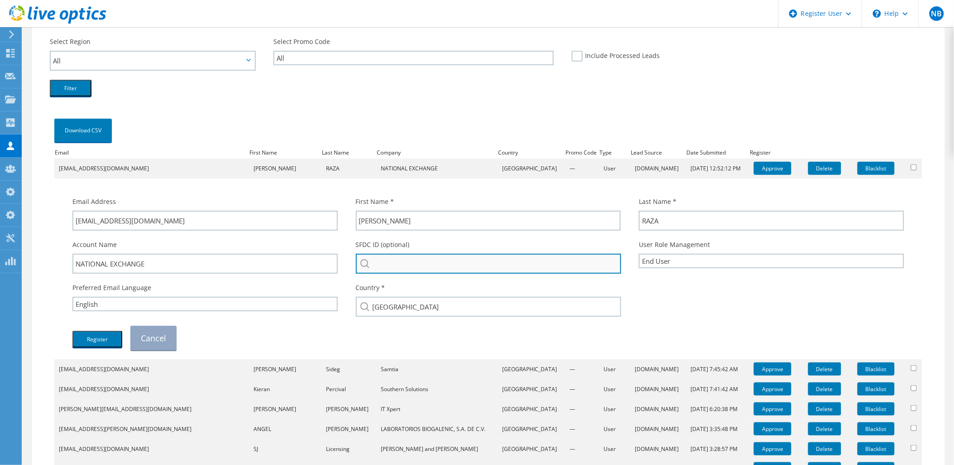
click at [420, 270] on input "search" at bounding box center [489, 264] width 266 height 20
paste input "NATIONAL EXCHANGE"
type input "NATIONAL EXCHANGE"
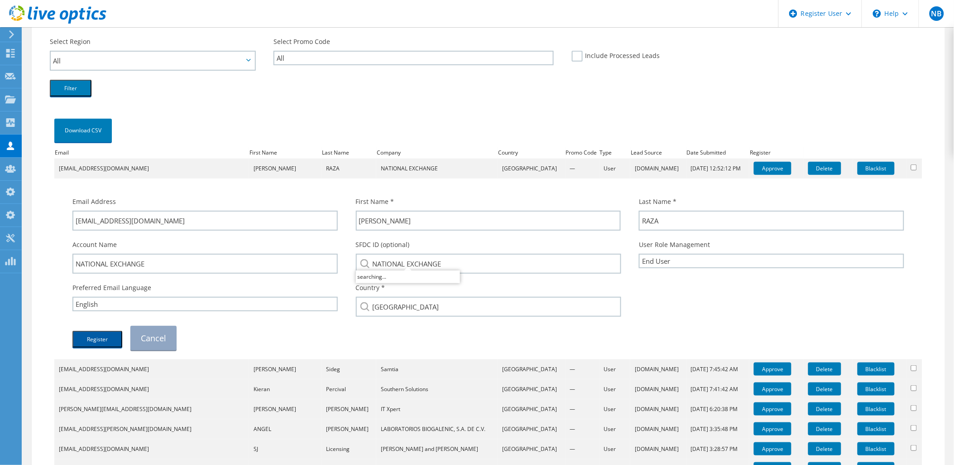
click at [96, 336] on button "Register" at bounding box center [97, 339] width 50 height 17
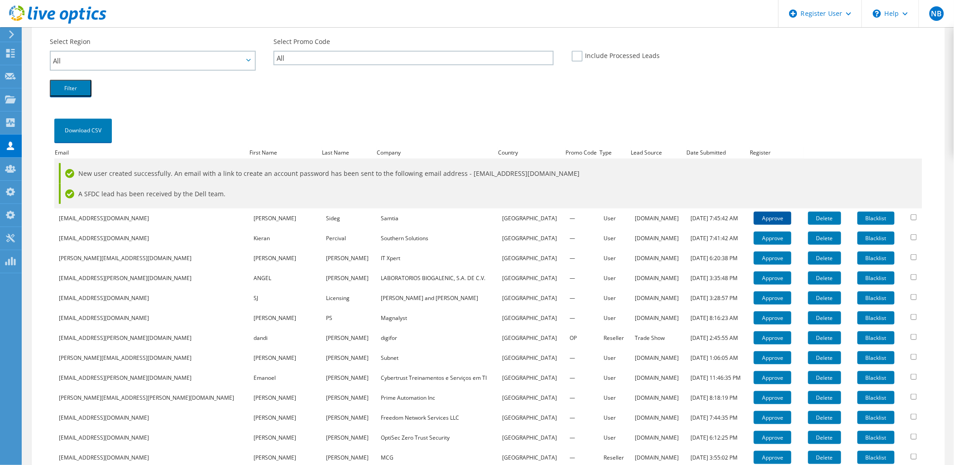
click at [754, 216] on link "Approve" at bounding box center [773, 217] width 38 height 13
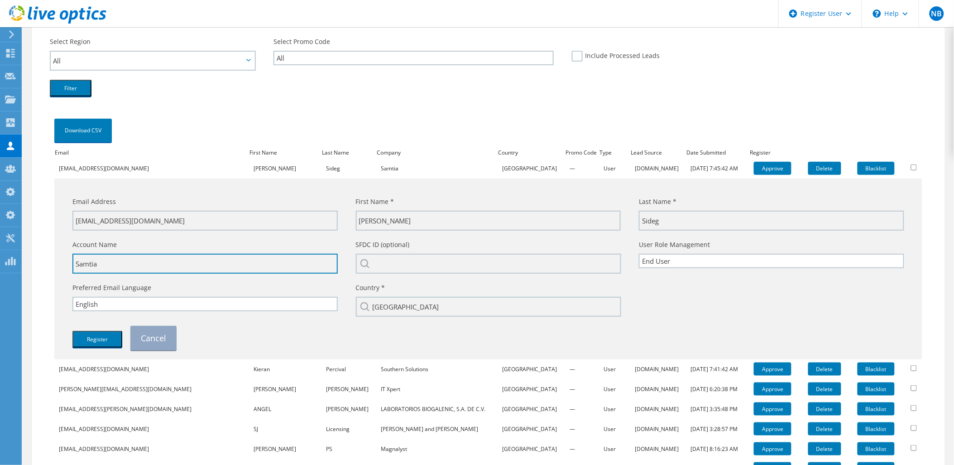
drag, startPoint x: 109, startPoint y: 266, endPoint x: 32, endPoint y: 265, distance: 77.0
click at [34, 265] on div "Approve Tradeshow Registrations To approve users that have signed up via the ma…" at bounding box center [488, 419] width 913 height 893
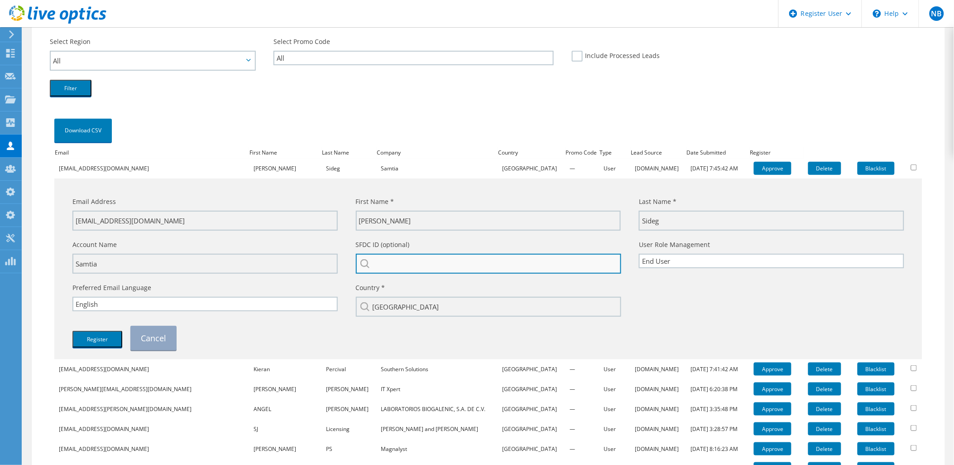
click at [420, 264] on input "search" at bounding box center [489, 264] width 266 height 20
paste input "Samtia"
type input "Samtia"
click at [323, 239] on div "Account Name Samtia" at bounding box center [204, 256] width 283 height 43
drag, startPoint x: 399, startPoint y: 262, endPoint x: 331, endPoint y: 254, distance: 68.8
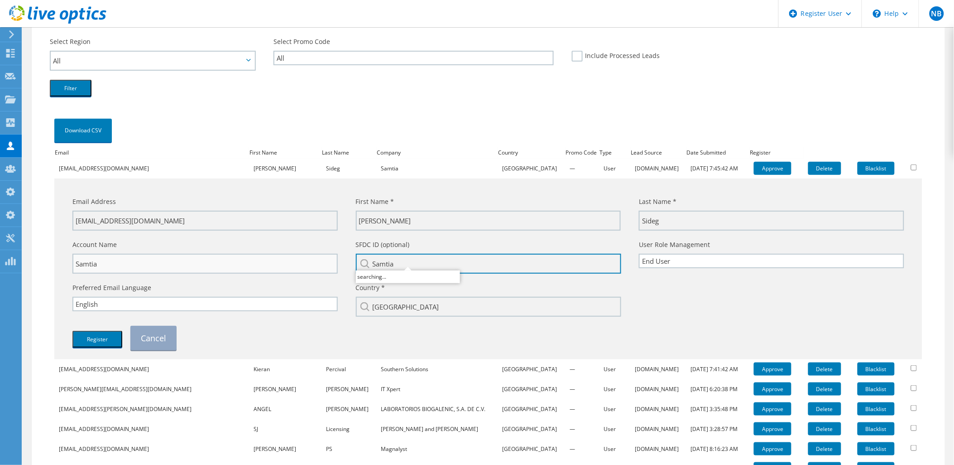
click at [334, 254] on div "Account Name Samtia SFDC ID (optional) Samtia User Role Management Channel Part…" at bounding box center [488, 256] width 850 height 43
type input "s"
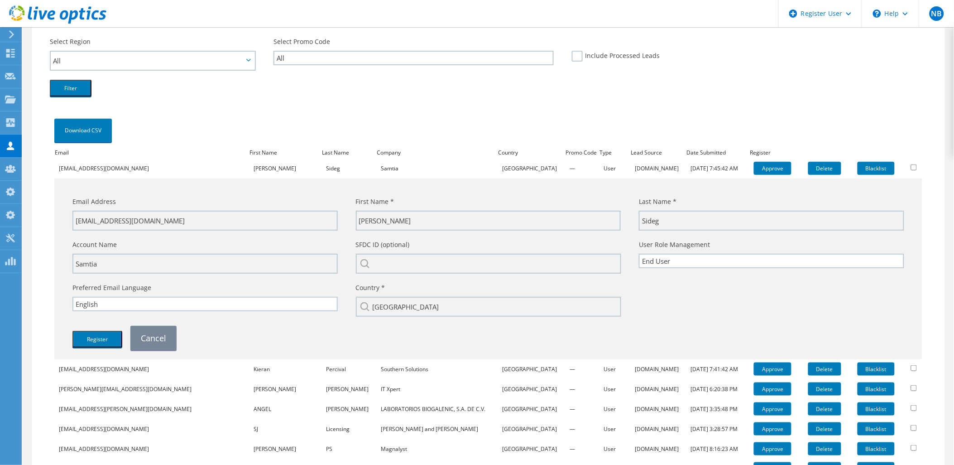
click at [155, 332] on link "Cancel" at bounding box center [153, 338] width 46 height 24
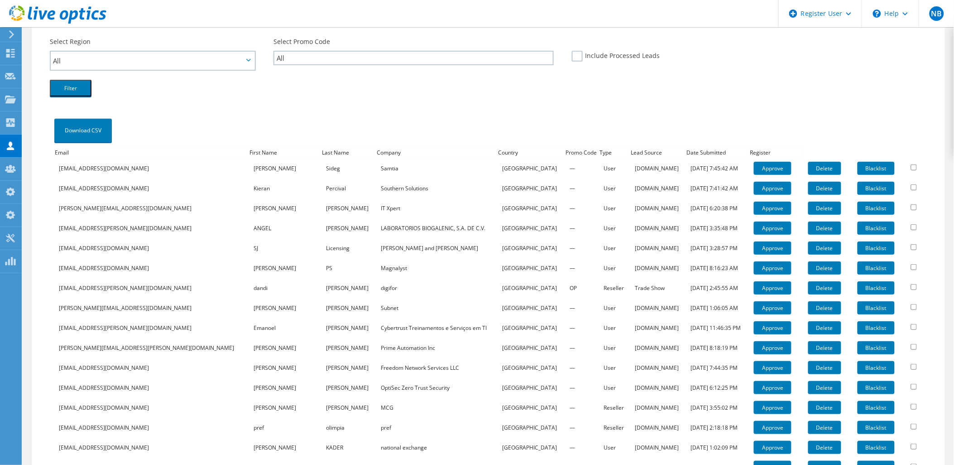
click at [89, 14] on use at bounding box center [57, 14] width 97 height 18
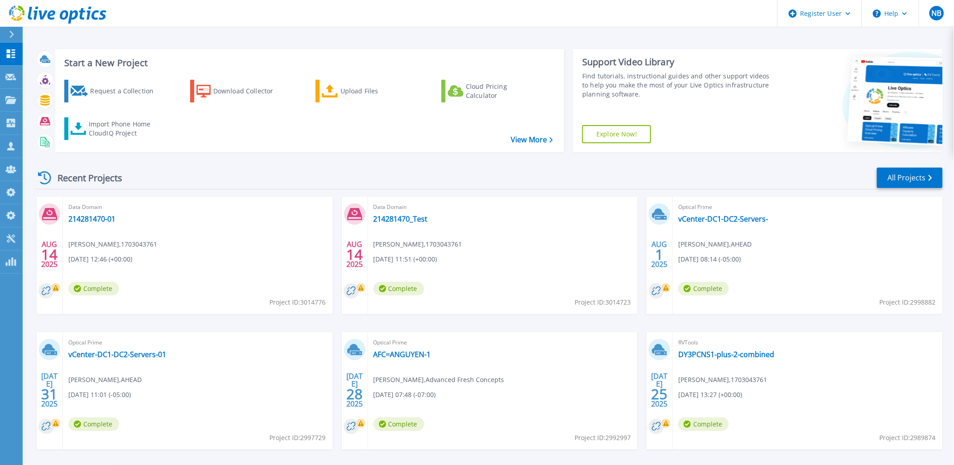
click at [64, 14] on icon at bounding box center [57, 14] width 97 height 19
click at [87, 3] on link at bounding box center [53, 13] width 106 height 27
click at [92, 14] on icon at bounding box center [94, 15] width 7 height 10
click at [16, 146] on div "Customers" at bounding box center [30, 146] width 51 height 9
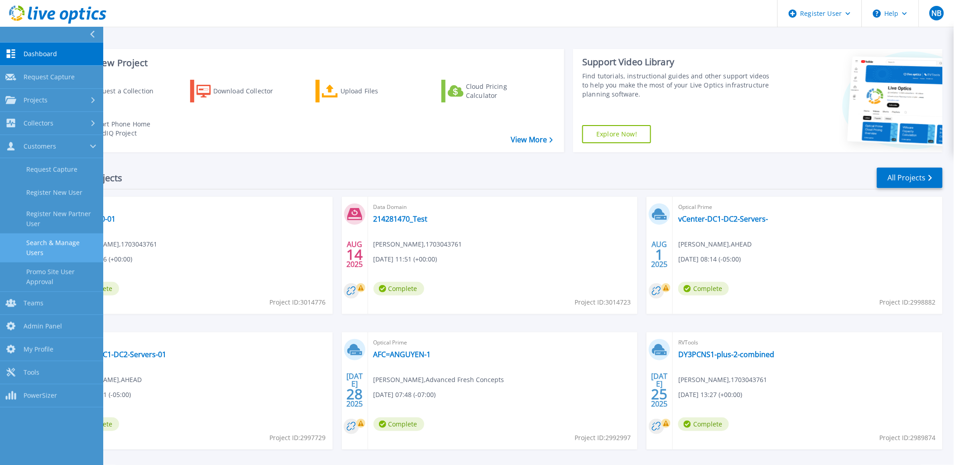
click at [53, 241] on link "Search & Manage Users" at bounding box center [51, 247] width 103 height 29
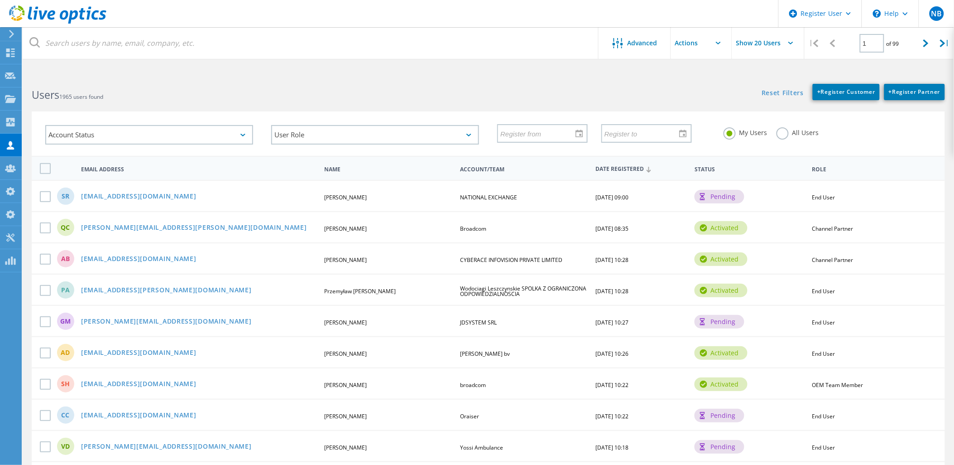
click at [85, 12] on use at bounding box center [57, 14] width 97 height 18
